Goal: Navigation & Orientation: Understand site structure

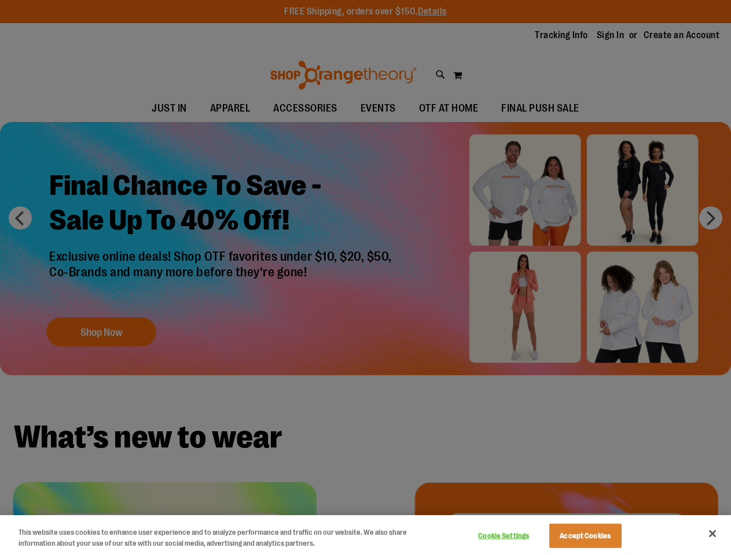
click at [365, 278] on div at bounding box center [365, 277] width 731 height 555
click at [518, 536] on button "Cookie Settings" at bounding box center [503, 536] width 72 height 23
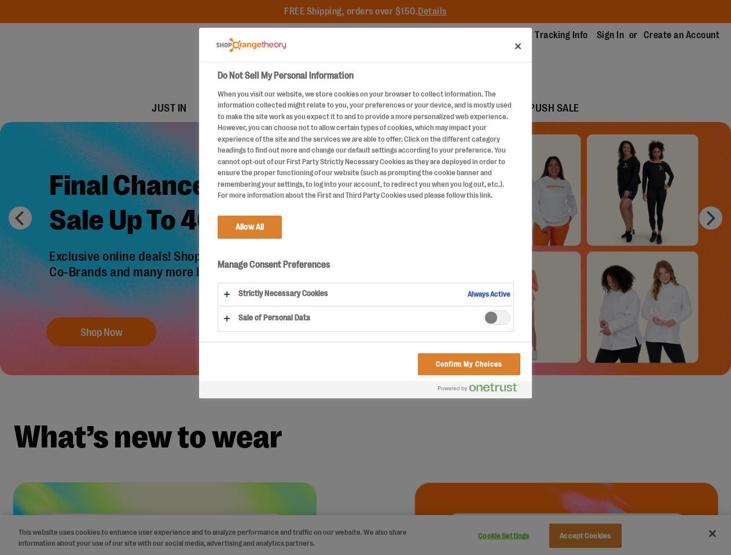
click at [599, 536] on div at bounding box center [365, 277] width 731 height 555
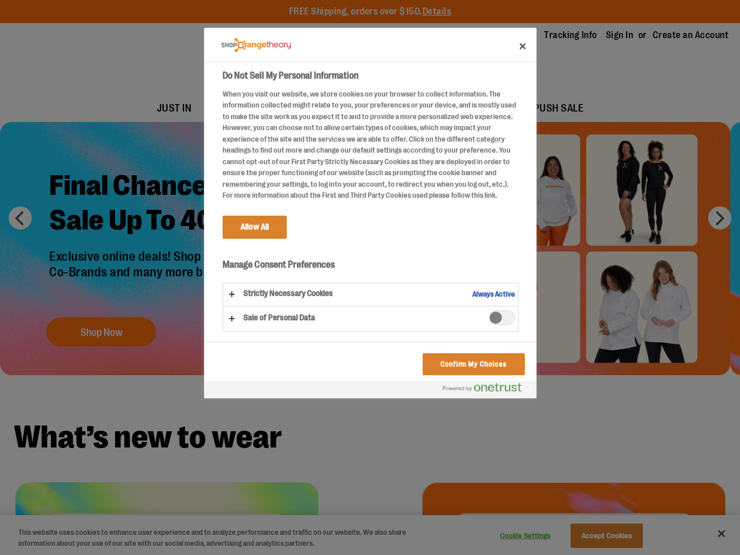
click at [712, 534] on div at bounding box center [370, 277] width 740 height 555
click at [605, 555] on html "Skip to Content The store will not work correctly when cookies are disabled. FR…" at bounding box center [370, 277] width 740 height 555
